Goal: Information Seeking & Learning: Check status

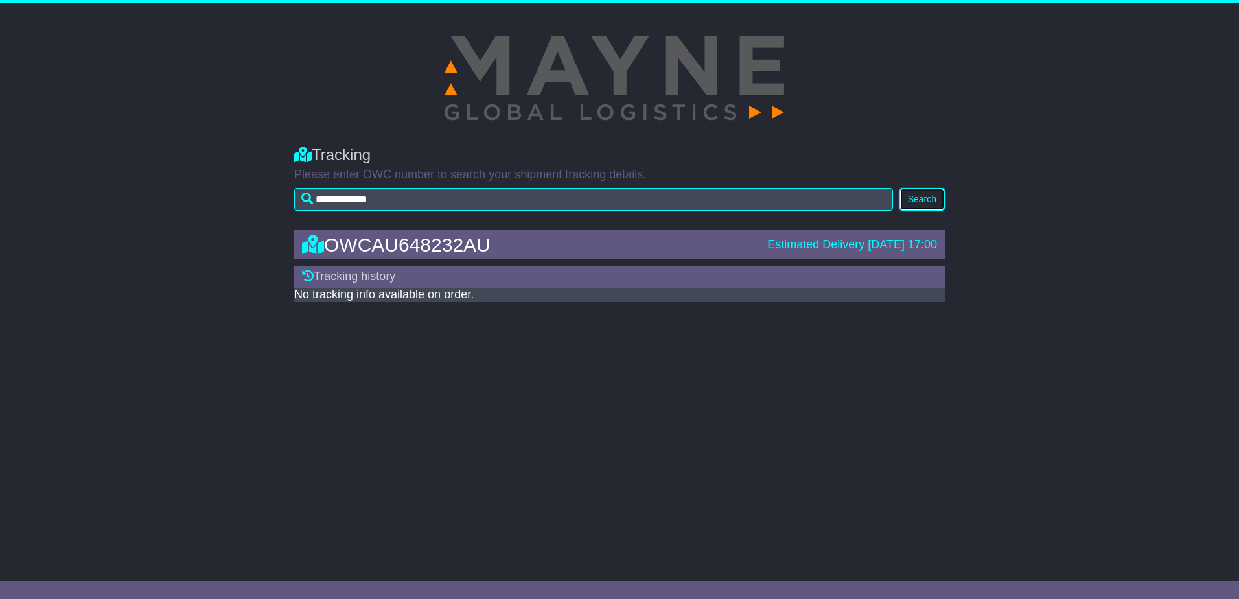
click at [932, 195] on button "Search" at bounding box center [922, 199] width 45 height 23
click at [457, 250] on div "OWCAU648232AU" at bounding box center [528, 244] width 465 height 21
click at [767, 248] on div "Estimated Delivery [DATE] 17:00" at bounding box center [852, 245] width 170 height 14
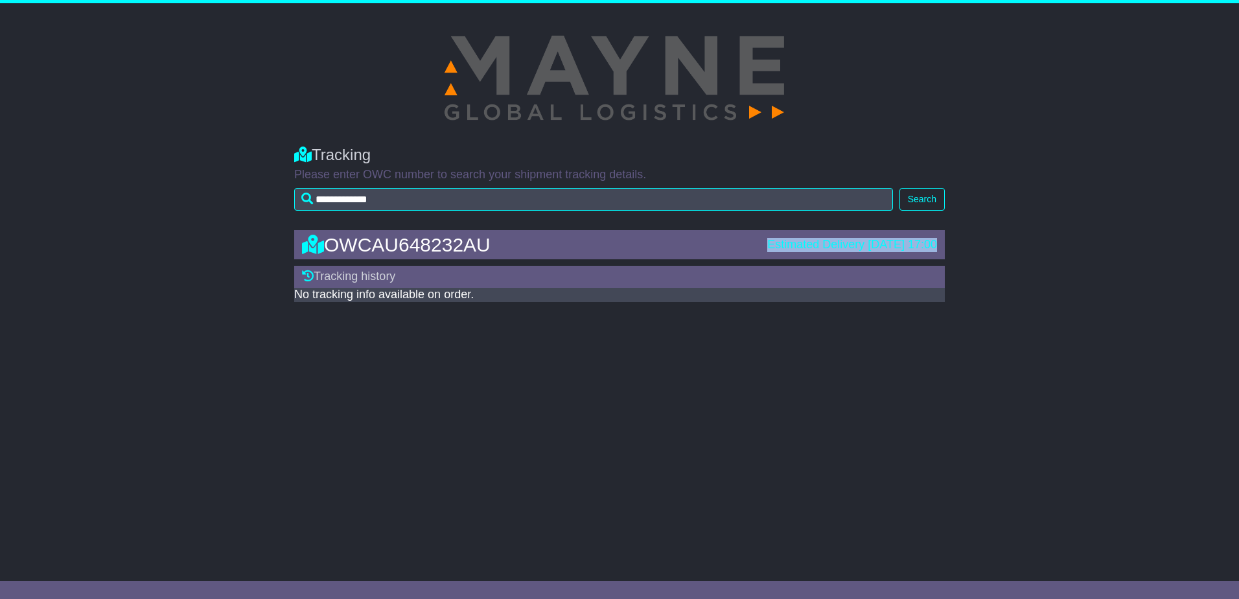
click at [767, 248] on div "Estimated Delivery [DATE] 17:00" at bounding box center [852, 245] width 170 height 14
click at [396, 279] on div "Tracking history" at bounding box center [619, 277] width 651 height 22
click at [380, 277] on div "Tracking history" at bounding box center [619, 277] width 651 height 22
click at [361, 274] on div "Tracking history" at bounding box center [619, 277] width 651 height 22
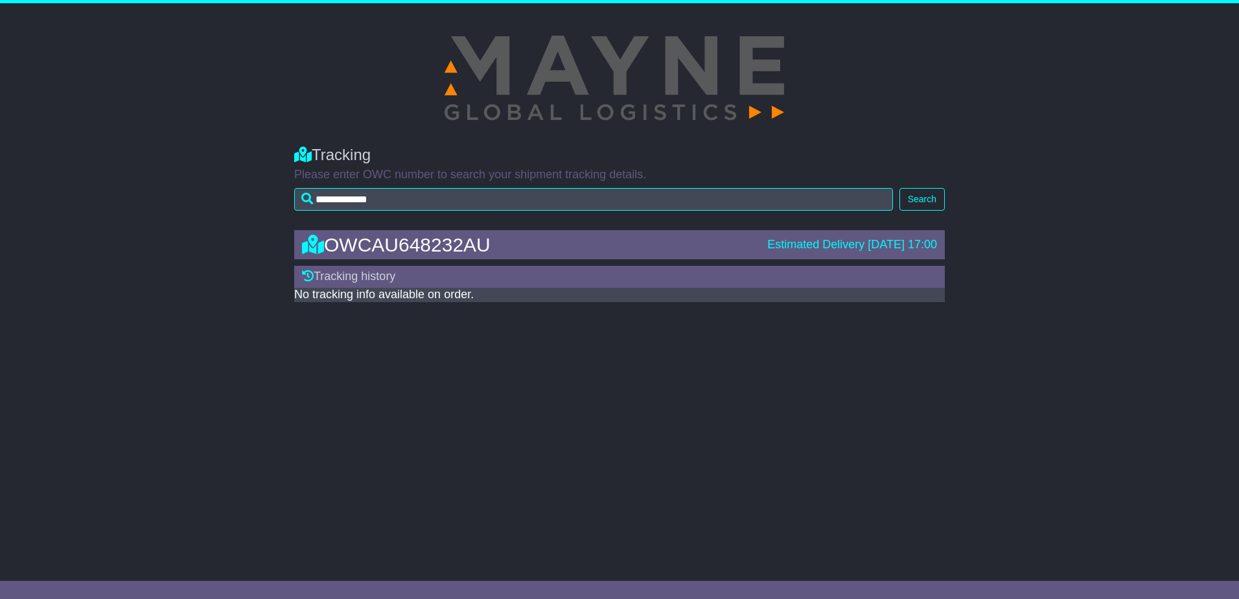
click at [338, 288] on div "No tracking info available on order." at bounding box center [619, 295] width 651 height 14
drag, startPoint x: 338, startPoint y: 288, endPoint x: 261, endPoint y: 382, distance: 121.2
click at [266, 382] on div "**********" at bounding box center [619, 281] width 1239 height 557
click at [365, 287] on div "Tracking history" at bounding box center [619, 277] width 651 height 22
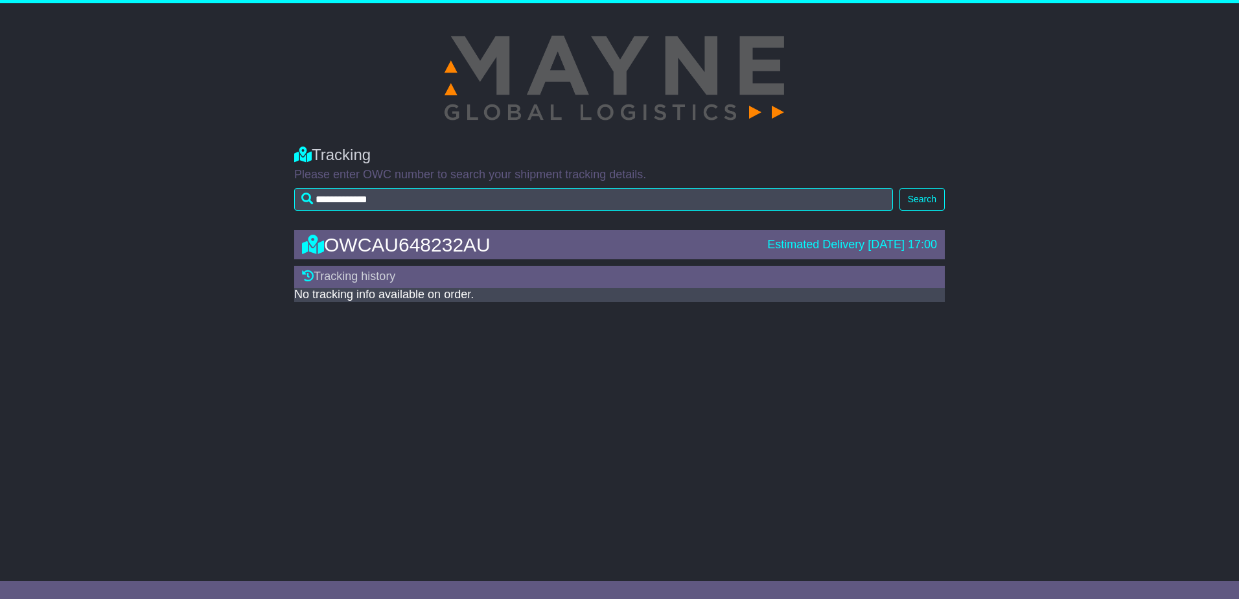
click at [889, 236] on div "OWCAU648232AU Estimated Delivery 22 Sep 2025 17:00" at bounding box center [620, 244] width 648 height 21
drag, startPoint x: 889, startPoint y: 236, endPoint x: 425, endPoint y: 277, distance: 465.9
click at [425, 277] on div "Tracking history" at bounding box center [619, 277] width 651 height 22
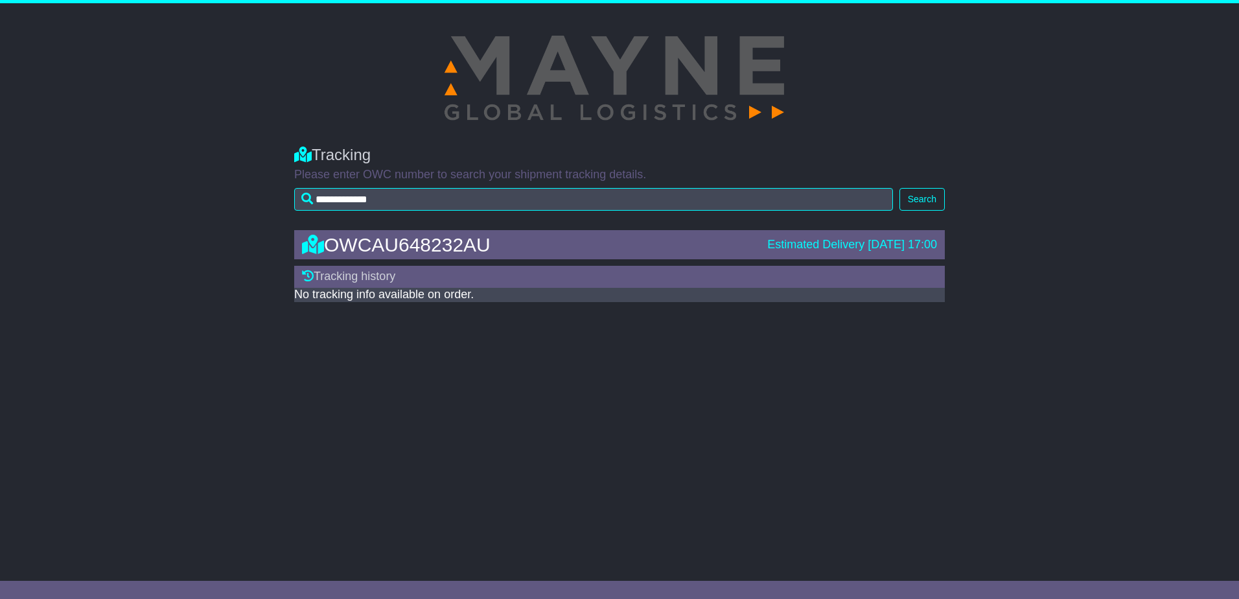
click at [306, 310] on div "**********" at bounding box center [619, 281] width 1239 height 557
click at [305, 294] on div "No tracking info available on order." at bounding box center [619, 295] width 651 height 14
click at [305, 293] on div "No tracking info available on order." at bounding box center [619, 295] width 651 height 14
click at [310, 289] on div "No tracking info available on order." at bounding box center [619, 295] width 651 height 14
click at [303, 277] on icon at bounding box center [308, 276] width 12 height 12
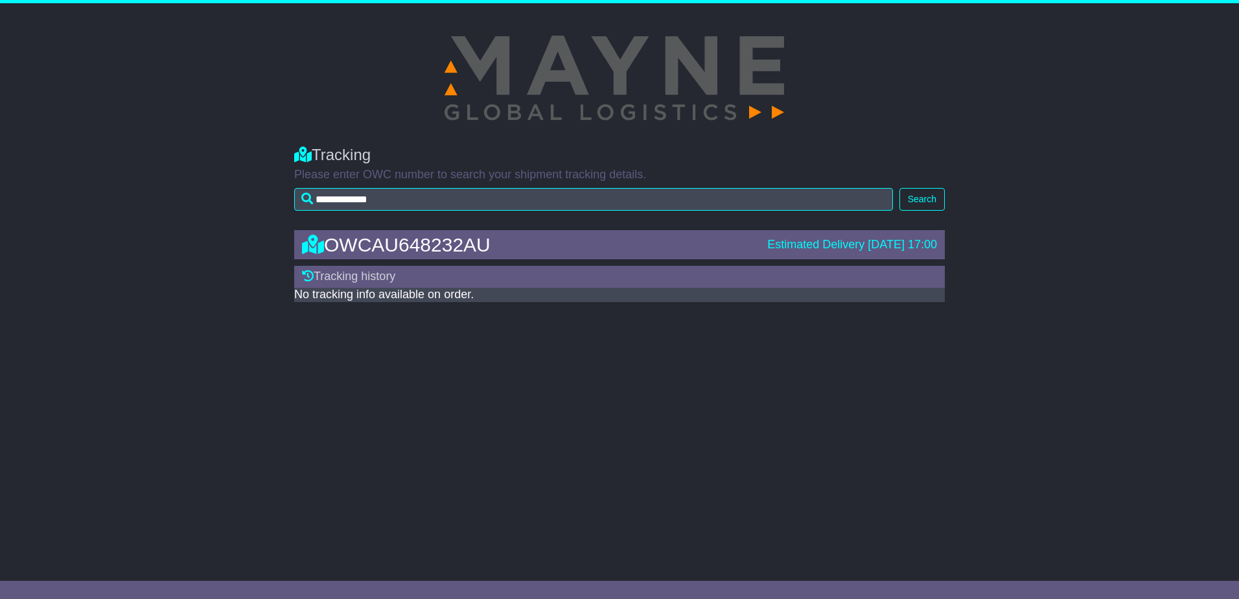
click at [303, 277] on icon at bounding box center [308, 276] width 12 height 12
click at [315, 242] on icon at bounding box center [313, 244] width 22 height 19
click at [310, 242] on icon at bounding box center [313, 244] width 22 height 19
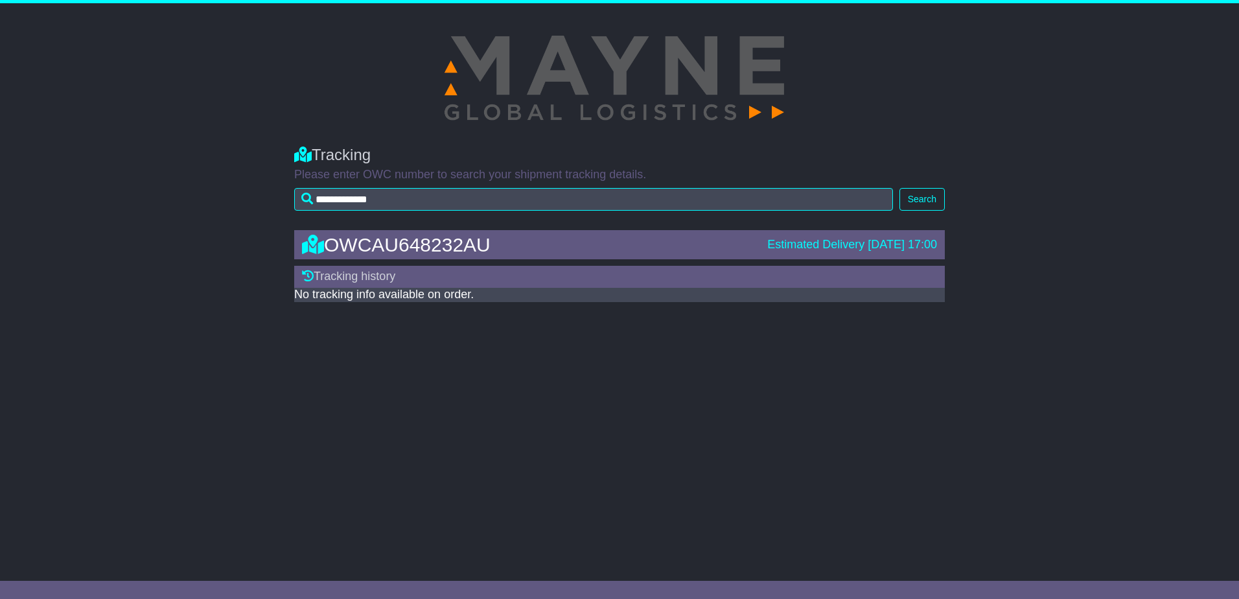
click at [311, 274] on icon at bounding box center [308, 276] width 12 height 12
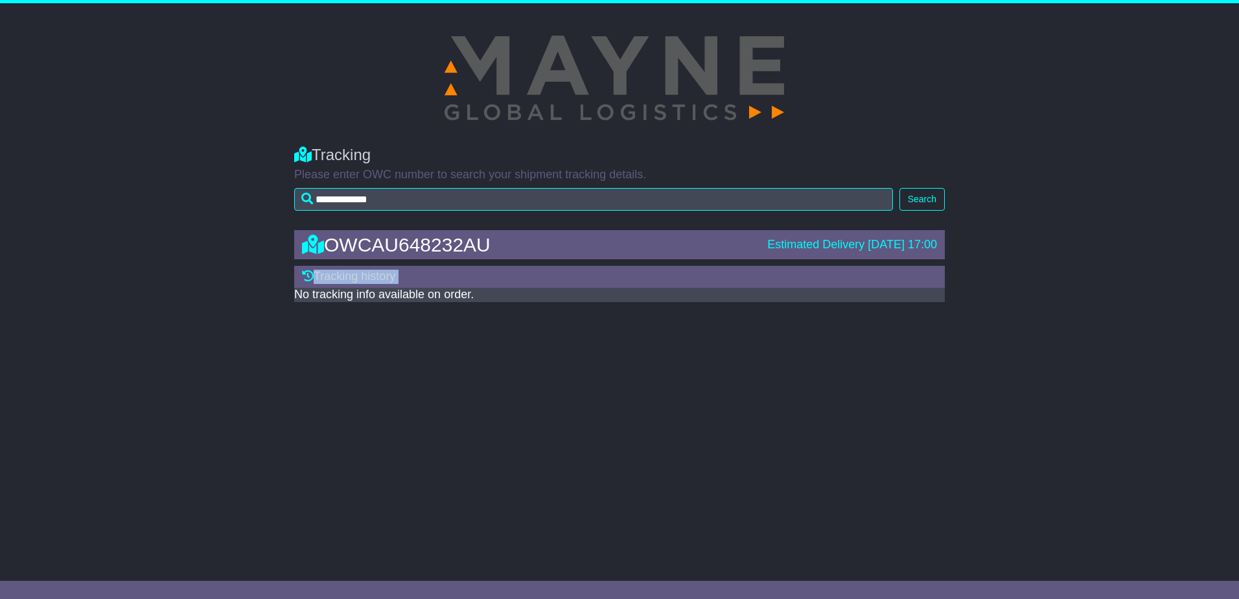
click at [311, 274] on icon at bounding box center [308, 276] width 12 height 12
drag, startPoint x: 311, startPoint y: 274, endPoint x: 328, endPoint y: 304, distance: 34.8
click at [328, 304] on div "OWCAU648232AU Estimated Delivery 22 Sep 2025 17:00 Tracking history No tracking…" at bounding box center [620, 262] width 664 height 91
click at [325, 301] on div "OWCAU648232AU Estimated Delivery 22 Sep 2025 17:00 Tracking history No tracking…" at bounding box center [620, 262] width 664 height 91
click at [322, 294] on div "No tracking info available on order." at bounding box center [619, 295] width 651 height 14
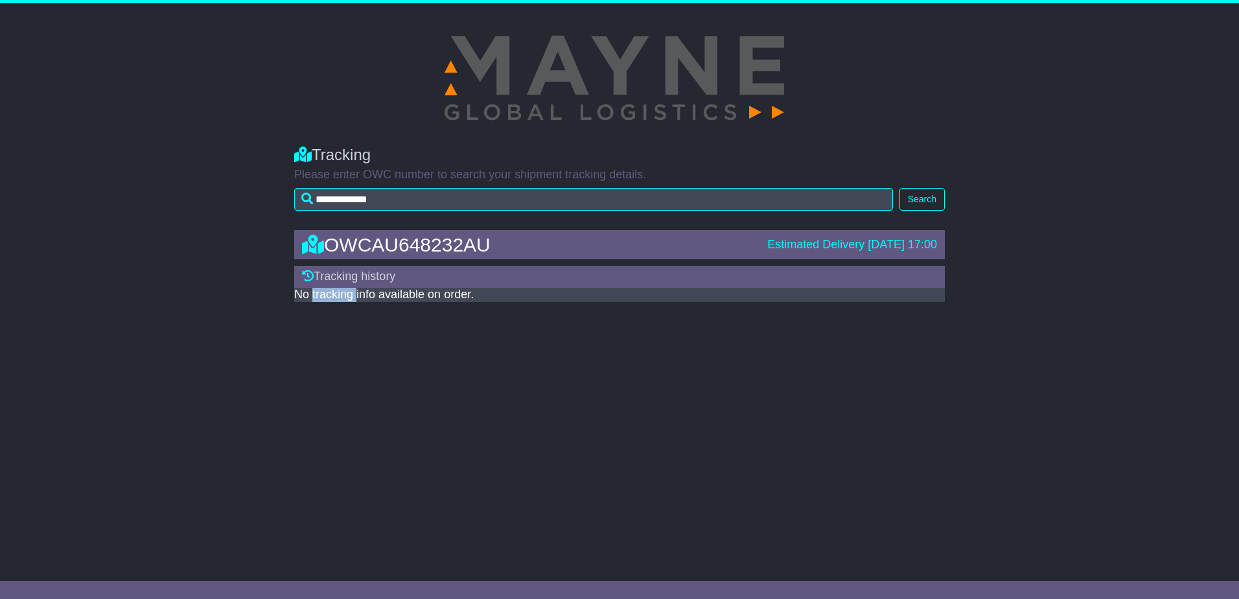
click at [322, 294] on div "No tracking info available on order." at bounding box center [619, 295] width 651 height 14
drag, startPoint x: 322, startPoint y: 294, endPoint x: 351, endPoint y: 296, distance: 29.9
click at [351, 296] on div "No tracking info available on order." at bounding box center [619, 295] width 651 height 14
drag, startPoint x: 351, startPoint y: 296, endPoint x: 922, endPoint y: 331, distance: 571.5
click at [880, 386] on div "**********" at bounding box center [619, 281] width 1239 height 557
